Goal: Information Seeking & Learning: Learn about a topic

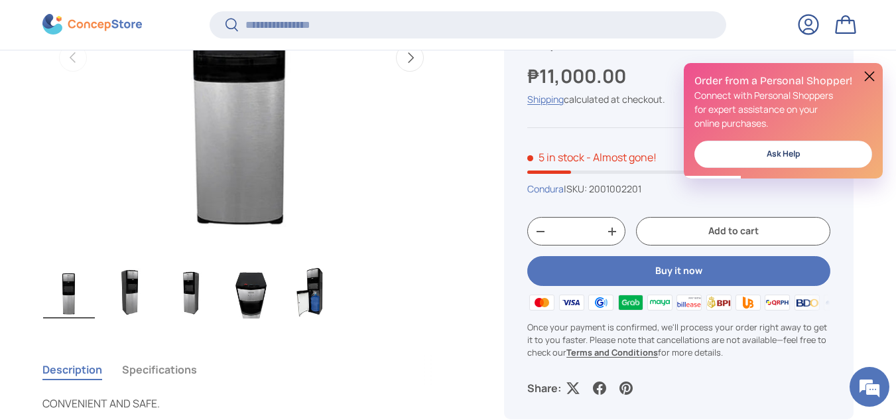
scroll to position [329, 0]
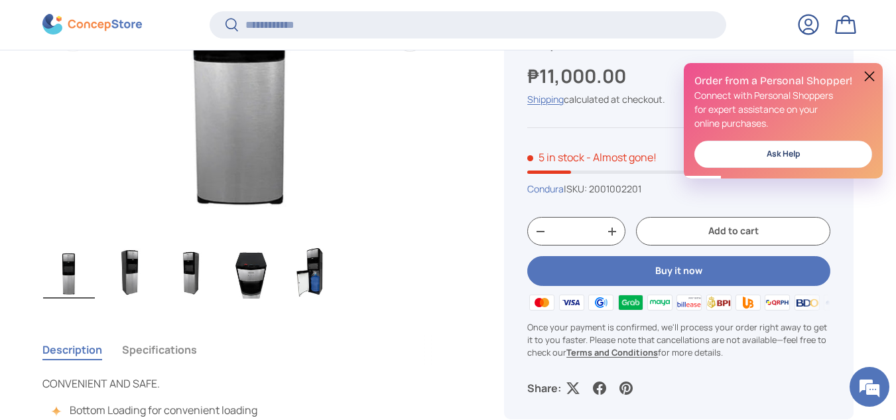
click at [308, 267] on img "Gallery Viewer" at bounding box center [313, 271] width 52 height 53
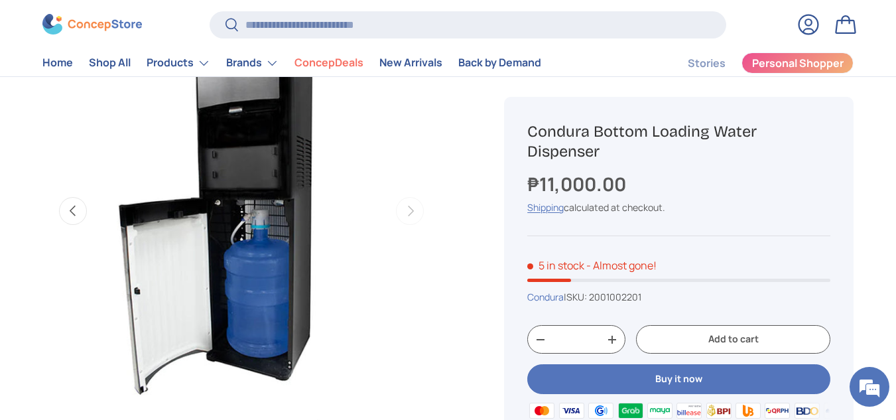
scroll to position [133, 0]
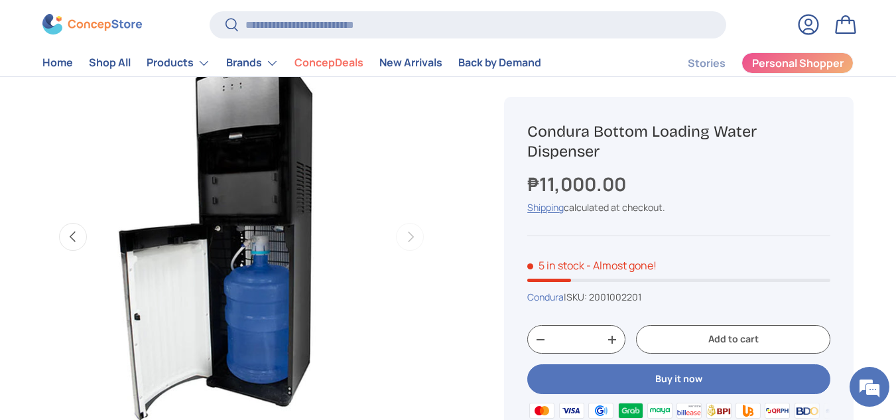
click at [296, 239] on img "Gallery Viewer" at bounding box center [241, 237] width 398 height 398
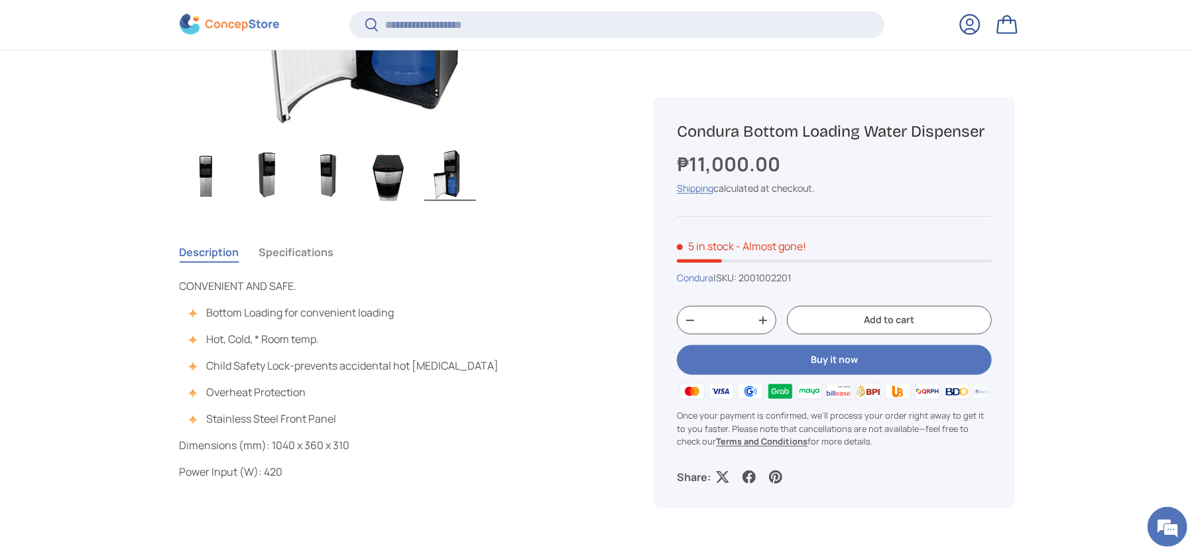
scroll to position [3190, 5422]
click at [218, 189] on img "Gallery Viewer" at bounding box center [206, 174] width 52 height 53
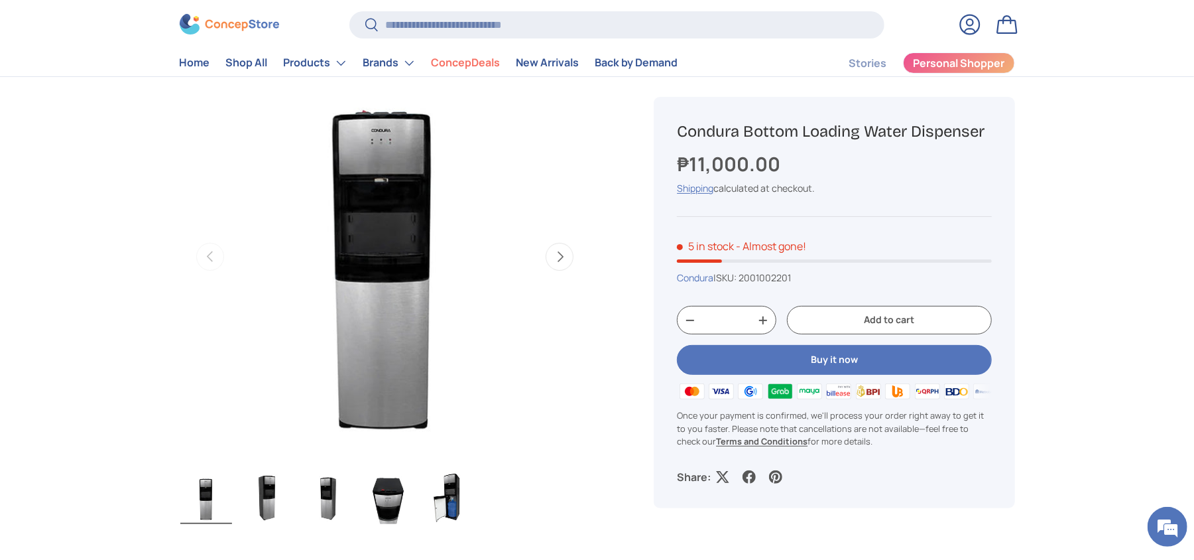
scroll to position [88, 0]
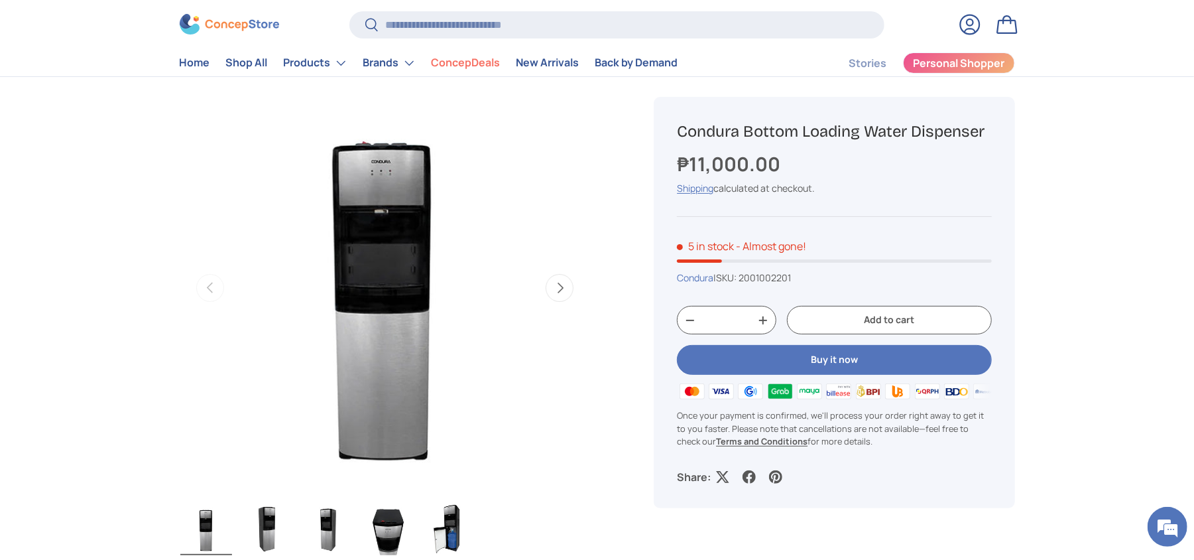
click at [566, 289] on button "Next" at bounding box center [560, 288] width 28 height 28
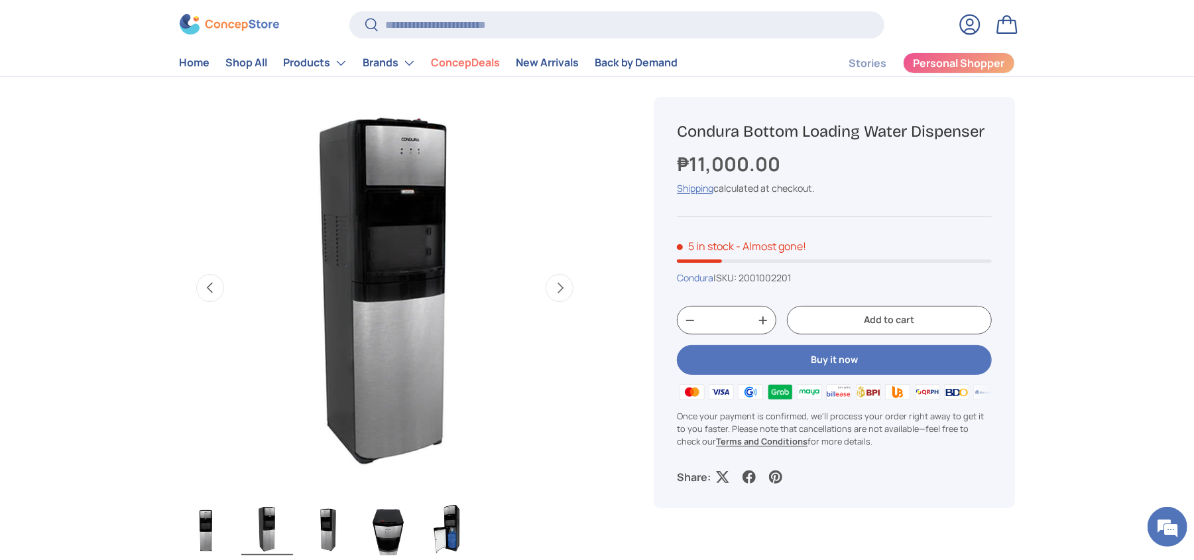
click at [564, 284] on button "Next" at bounding box center [560, 288] width 28 height 28
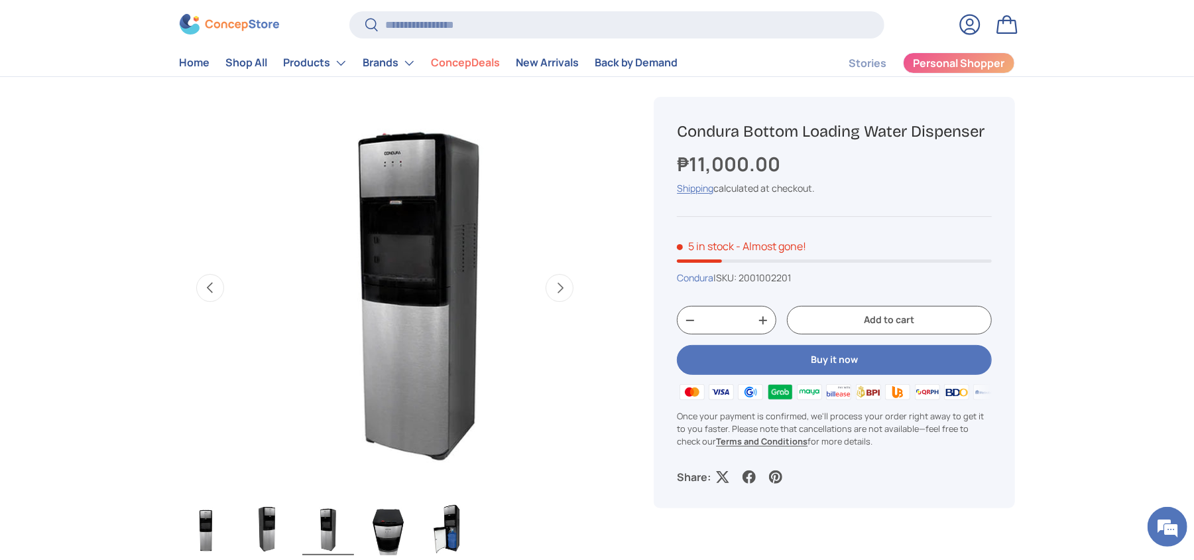
scroll to position [0, 834]
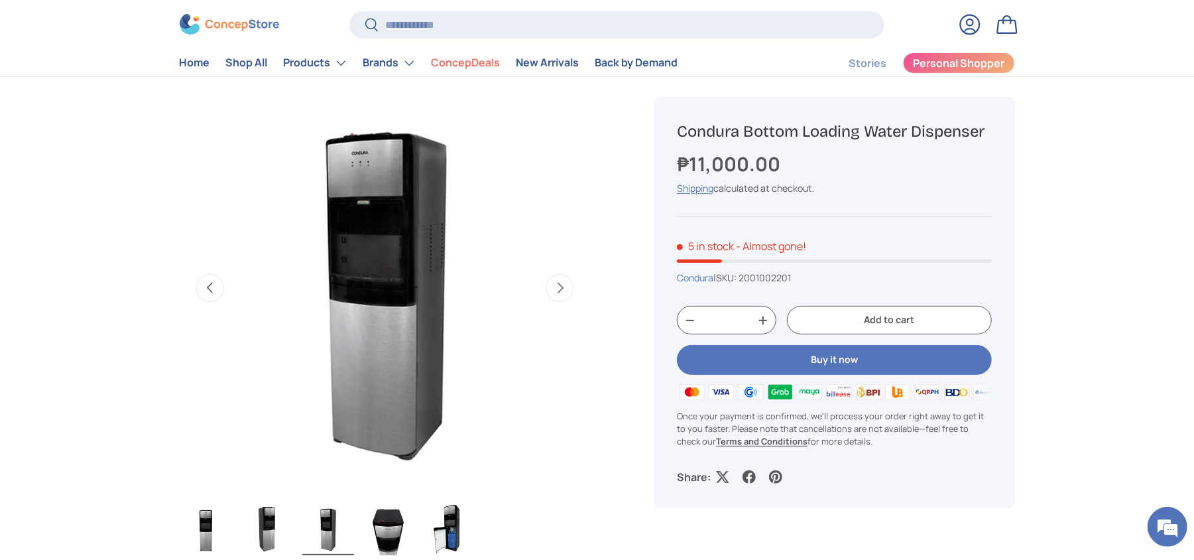
click at [564, 284] on button "Next" at bounding box center [560, 288] width 28 height 28
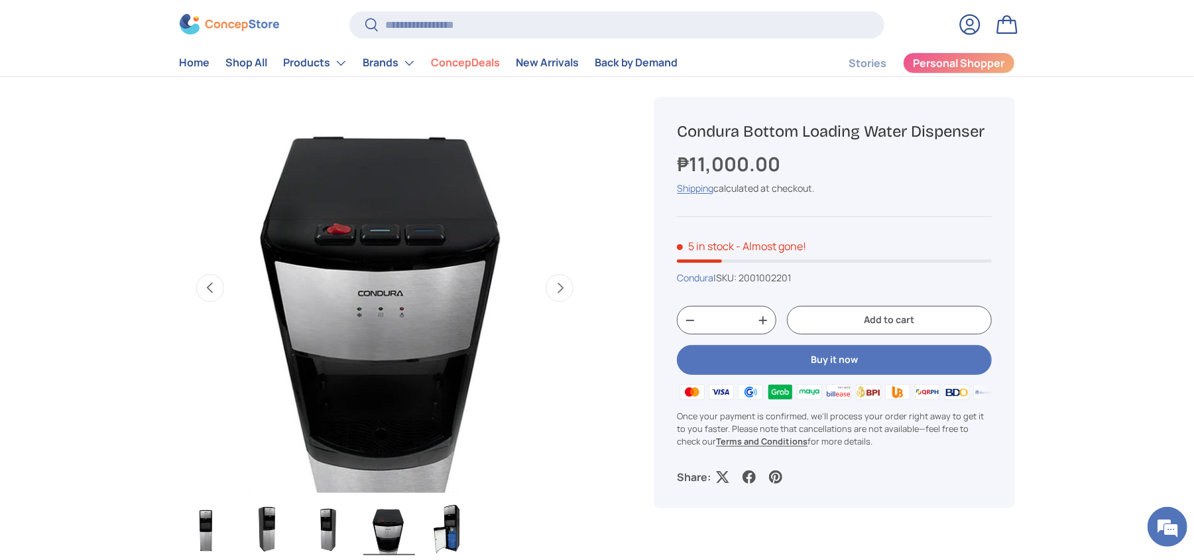
scroll to position [0, 1252]
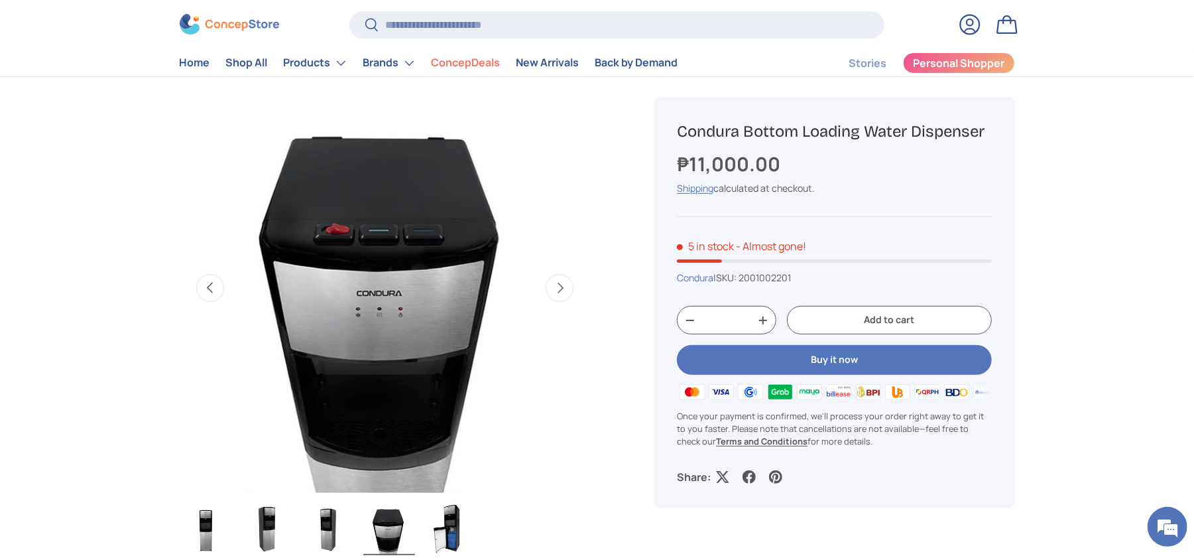
click at [208, 292] on button "Previous" at bounding box center [210, 288] width 28 height 28
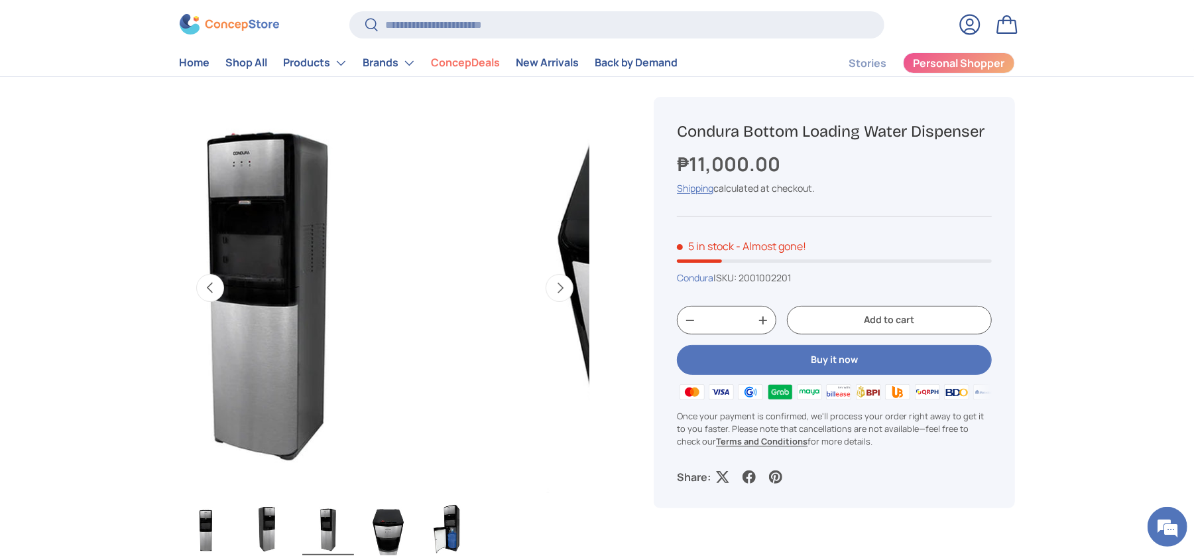
click at [208, 292] on button "Previous" at bounding box center [210, 288] width 28 height 28
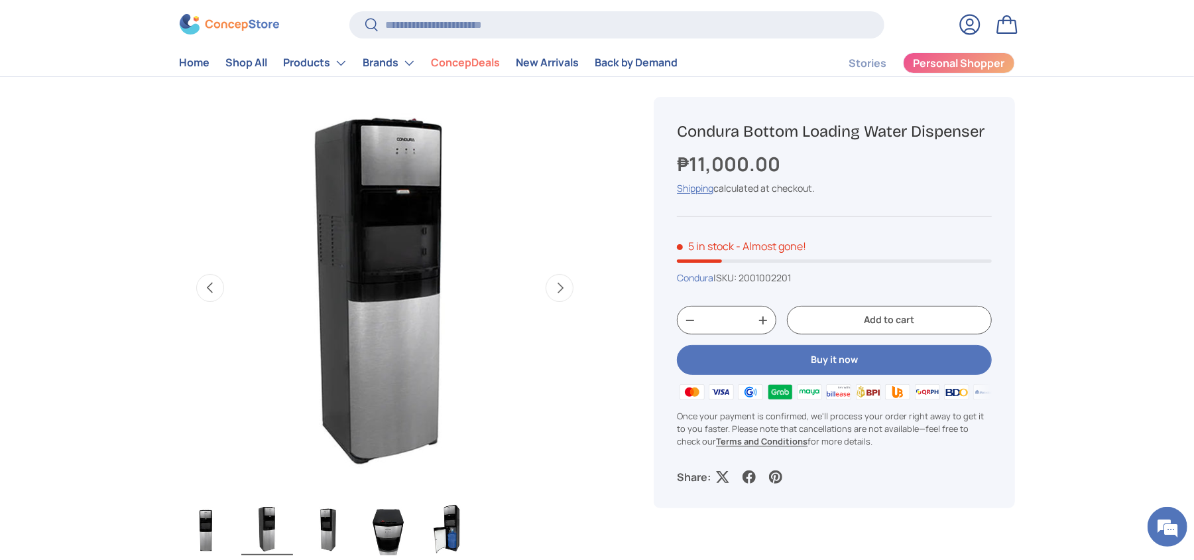
click at [210, 292] on button "Previous" at bounding box center [210, 288] width 28 height 28
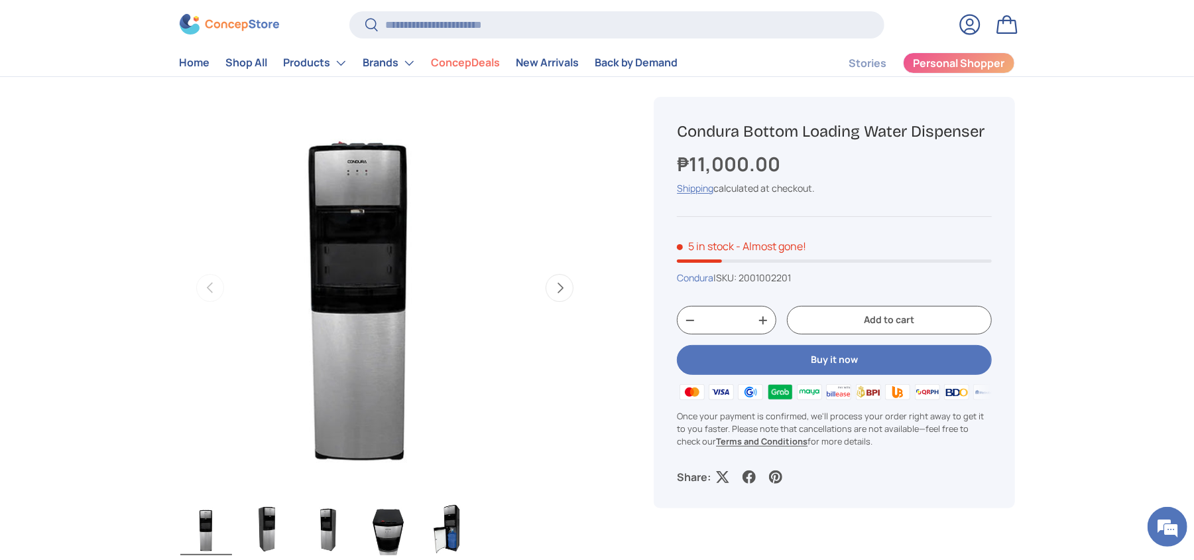
scroll to position [0, 0]
